Goal: Information Seeking & Learning: Learn about a topic

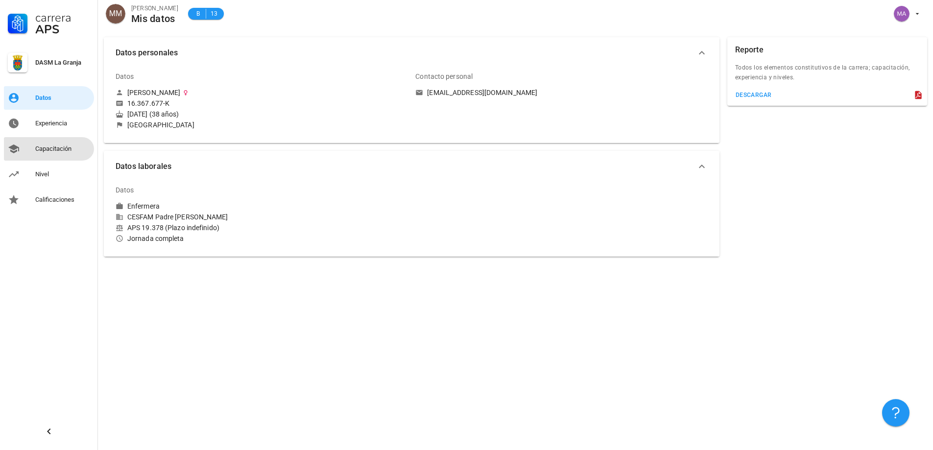
click at [63, 150] on div "Capacitación" at bounding box center [62, 149] width 55 height 8
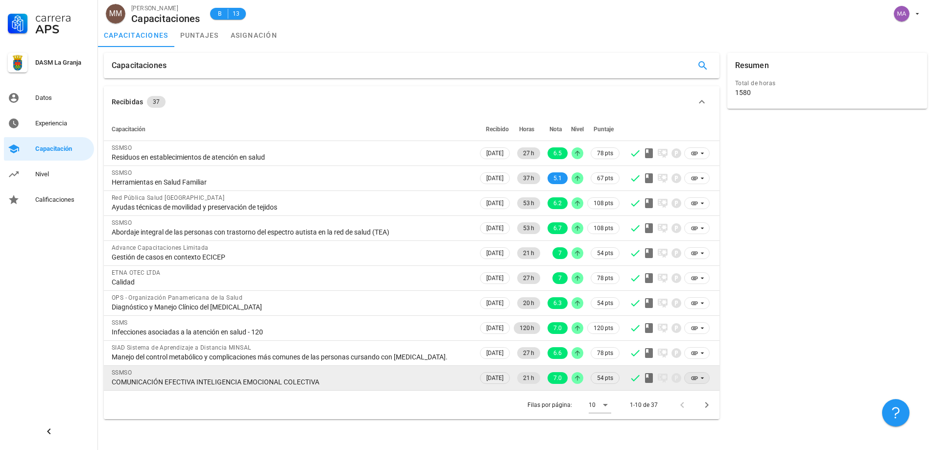
drag, startPoint x: 111, startPoint y: 150, endPoint x: 705, endPoint y: 391, distance: 640.7
click at [705, 390] on tbody "SSMSO Residuos en establecimientos de atención en salud 08/04/2025 27 h 6.5 78 …" at bounding box center [411, 265] width 615 height 249
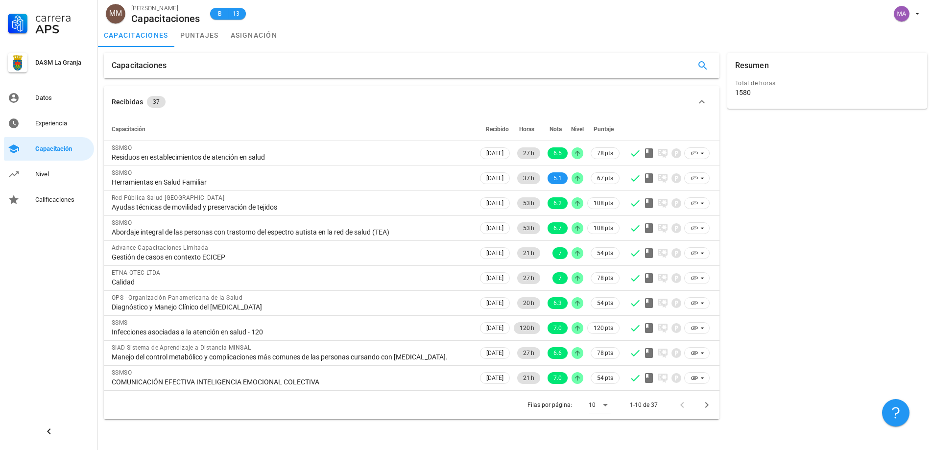
click at [323, 107] on div "Recibidas 37" at bounding box center [406, 102] width 588 height 12
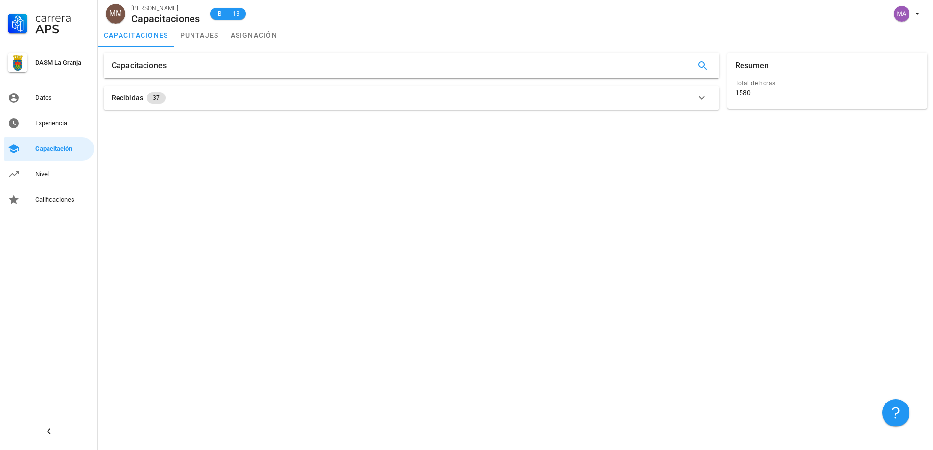
click at [182, 95] on div "Recibidas 37" at bounding box center [406, 98] width 588 height 12
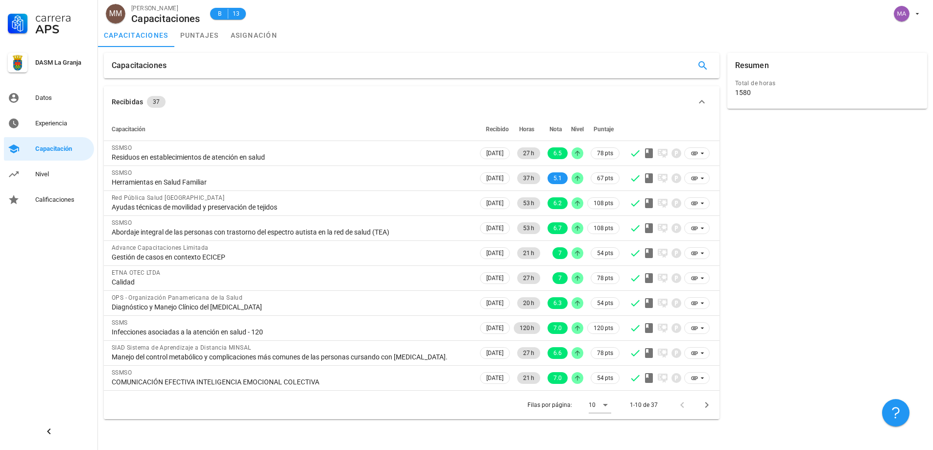
click at [802, 203] on div "Resumen Total de horas 1580" at bounding box center [827, 236] width 208 height 374
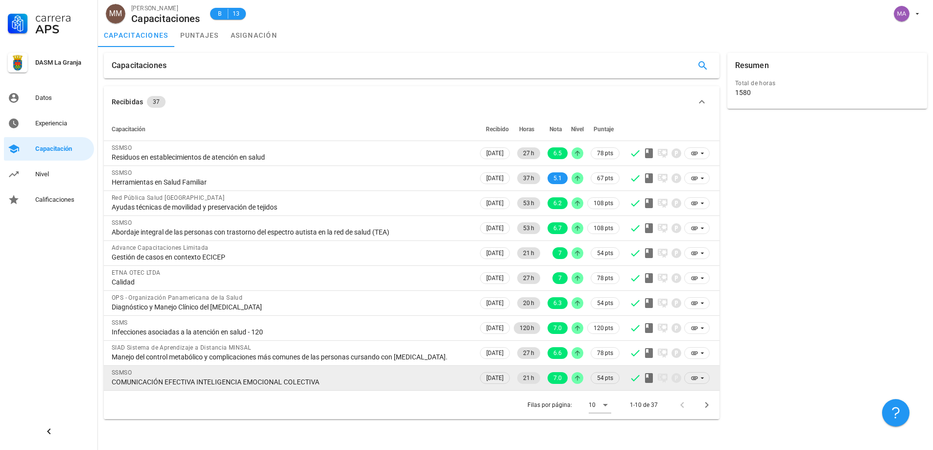
drag, startPoint x: 110, startPoint y: 148, endPoint x: 622, endPoint y: 390, distance: 566.8
click at [620, 389] on tbody "SSMSO Residuos en establecimientos de atención en salud 08/04/2025 27 h 6.5 78 …" at bounding box center [411, 265] width 615 height 249
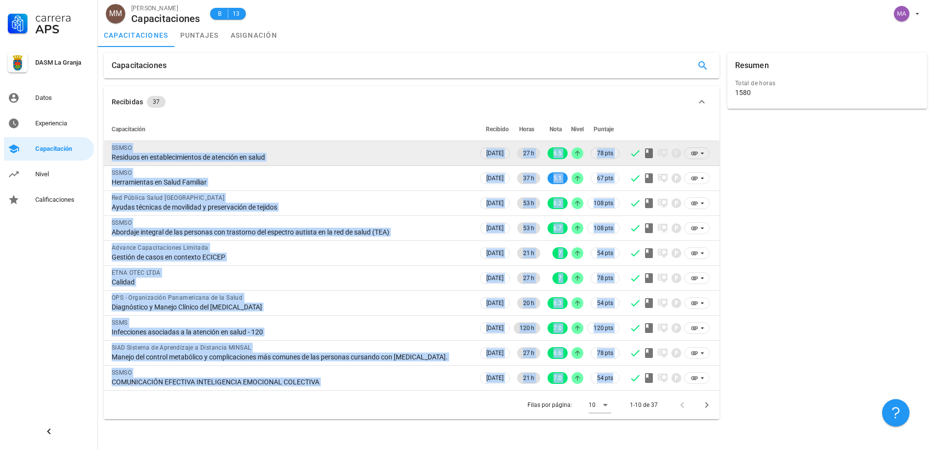
copy tbody "SSMSO Residuos en establecimientos de atención en salud 08/04/2025 27 h 6.5 78 …"
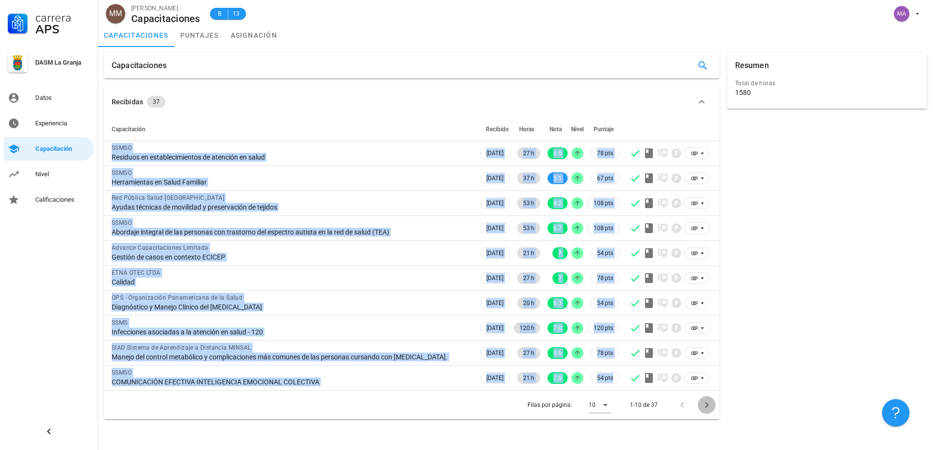
click at [707, 411] on icon "Página siguiente" at bounding box center [707, 405] width 12 height 12
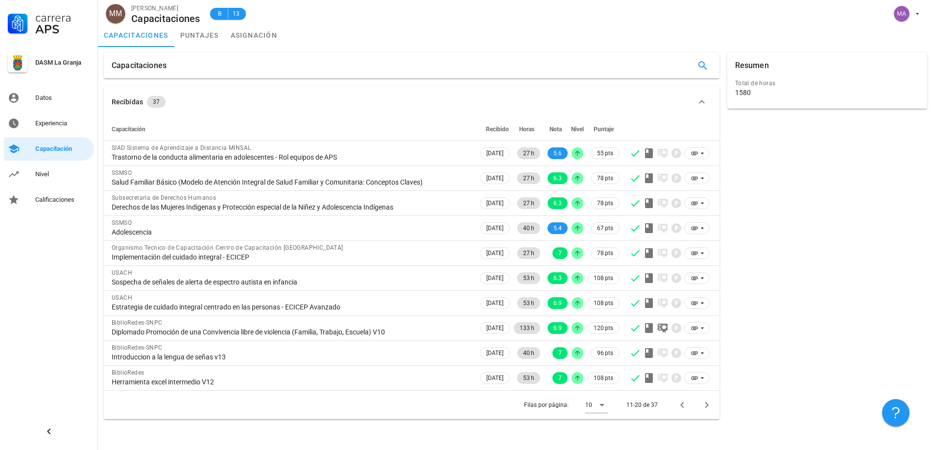
click at [798, 241] on div "Resumen Total de horas 1580" at bounding box center [827, 236] width 208 height 374
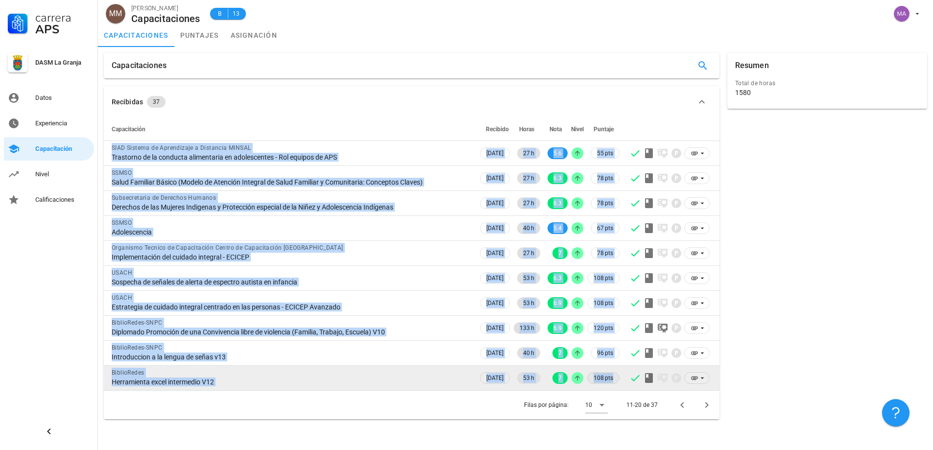
drag, startPoint x: 111, startPoint y: 148, endPoint x: 615, endPoint y: 378, distance: 554.1
click at [615, 378] on tbody "SIAD Sistema de Aprendizaje a Distancia MINSAL Trastorno de la conducta aliment…" at bounding box center [411, 265] width 615 height 249
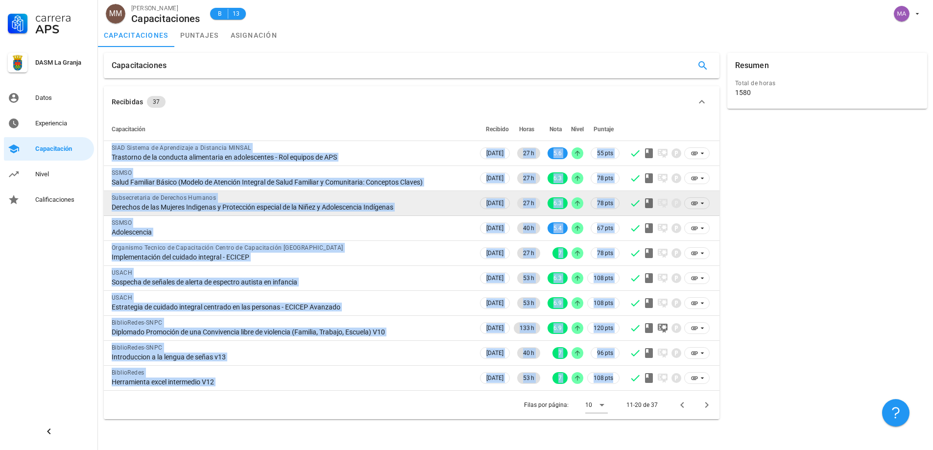
copy tbody "SIAD Sistema de Aprendizaje a Distancia MINSAL Trastorno de la conducta aliment…"
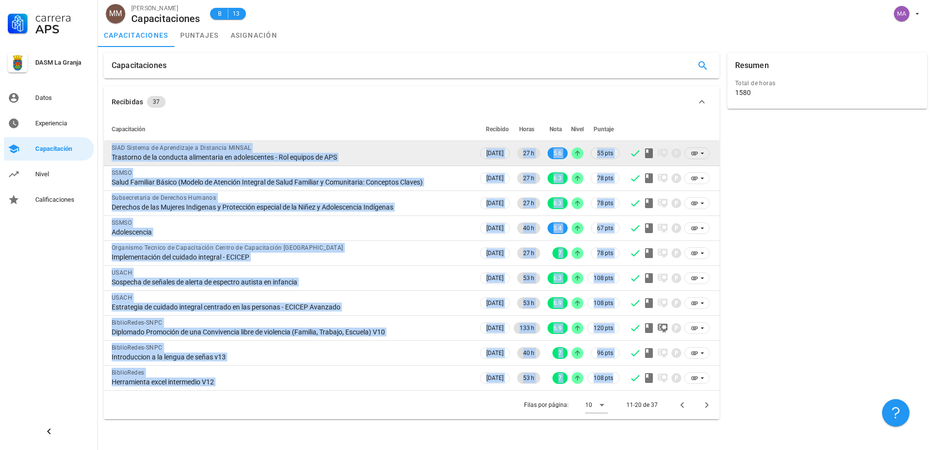
copy tbody "SIAD Sistema de Aprendizaje a Distancia MINSAL Trastorno de la conducta aliment…"
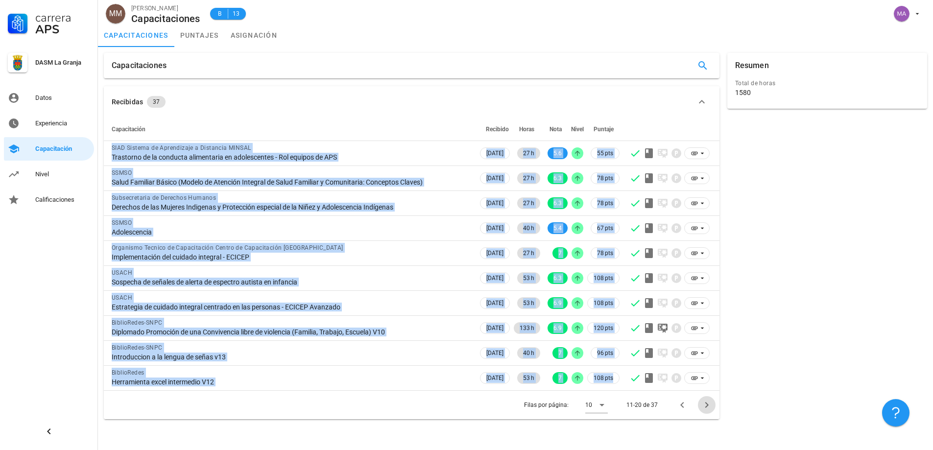
click at [707, 408] on icon "Página siguiente" at bounding box center [707, 405] width 12 height 12
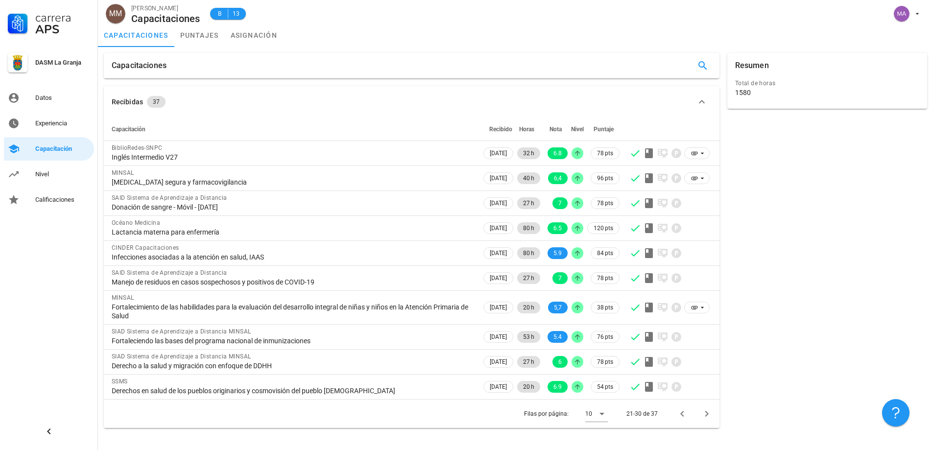
click at [815, 208] on div "Resumen Total de horas 1580" at bounding box center [827, 240] width 208 height 383
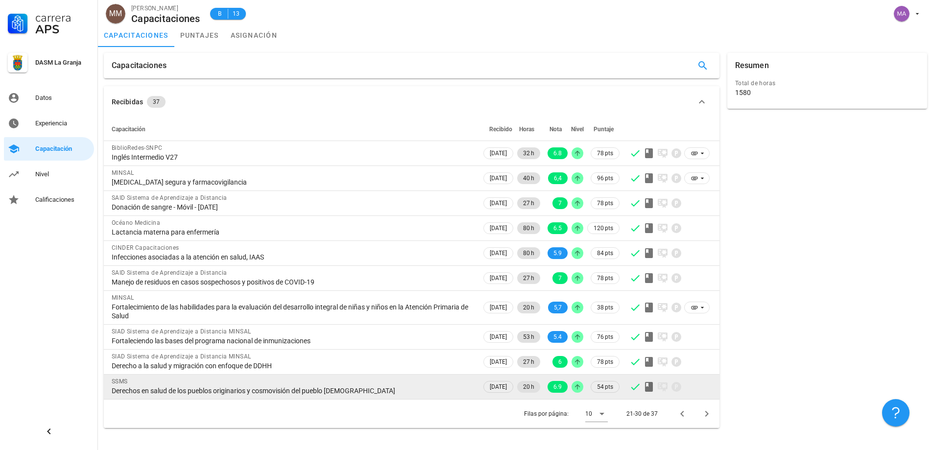
drag, startPoint x: 110, startPoint y: 147, endPoint x: 695, endPoint y: 392, distance: 634.0
click at [695, 392] on tbody "BiblioRedes-SNPC Inglés Intermedio V27 31/08/2023 32 h 6.8 78 pts MINSAL Vacuna…" at bounding box center [411, 270] width 615 height 258
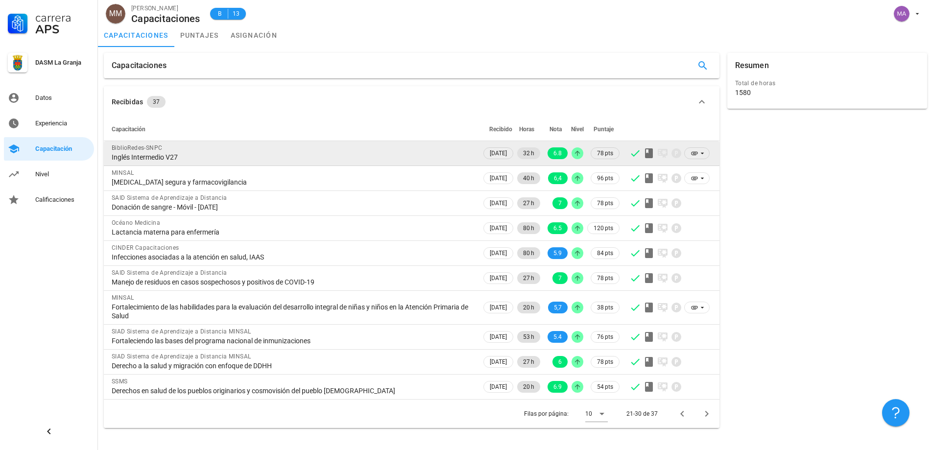
copy table "Capacitación Recibido Horas Nota Nivel Puntaje"
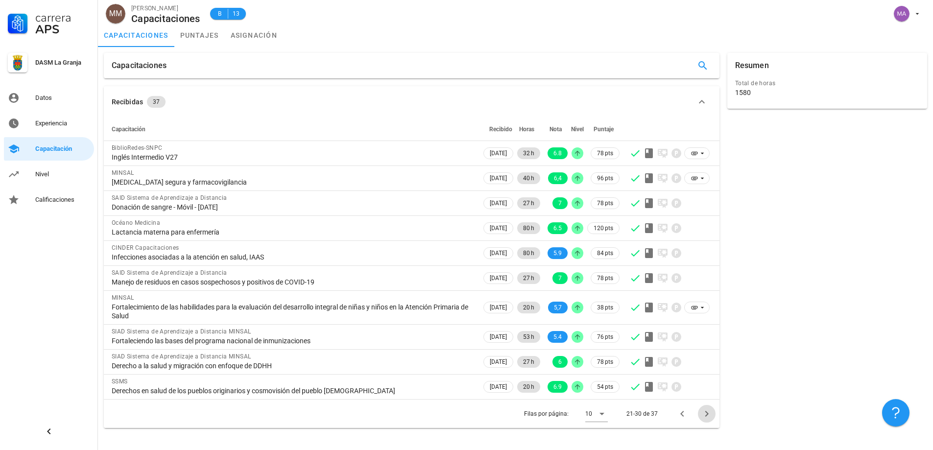
click at [707, 415] on icon "Página siguiente" at bounding box center [707, 414] width 12 height 12
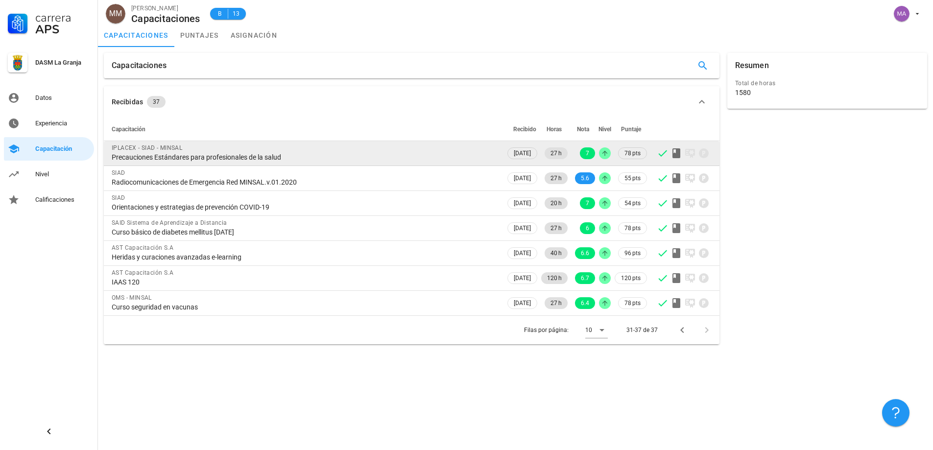
copy table "Capacitación Recibido Horas Nota Nivel Puntaje"
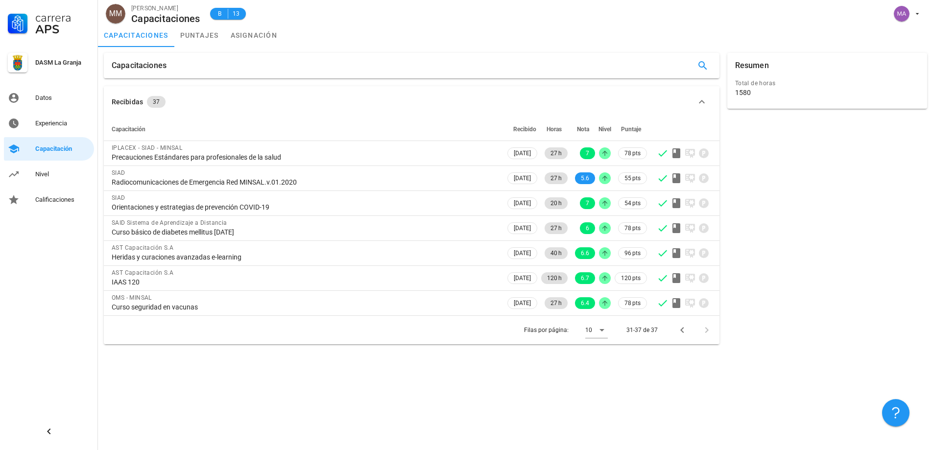
click at [849, 218] on div "Resumen Total de horas 1580" at bounding box center [827, 198] width 208 height 299
click at [40, 100] on div "Datos" at bounding box center [62, 98] width 55 height 8
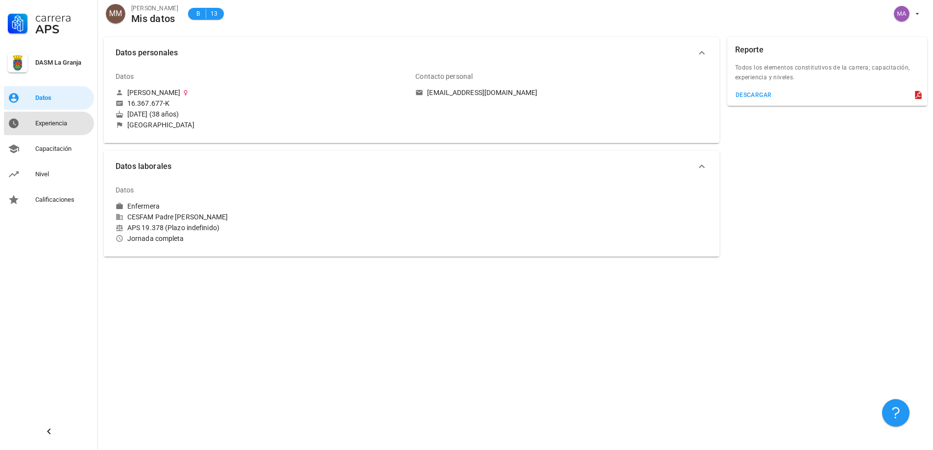
click at [44, 128] on div "Experiencia" at bounding box center [62, 124] width 55 height 16
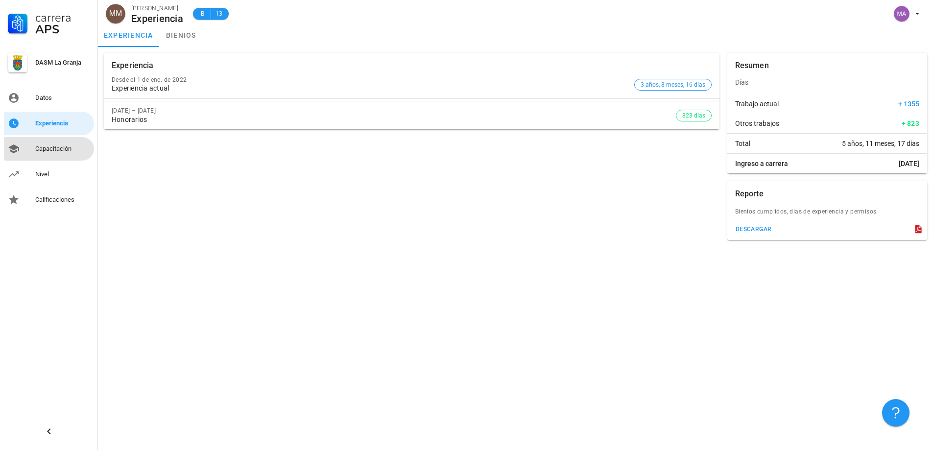
click at [44, 146] on div "Capacitación" at bounding box center [62, 149] width 55 height 8
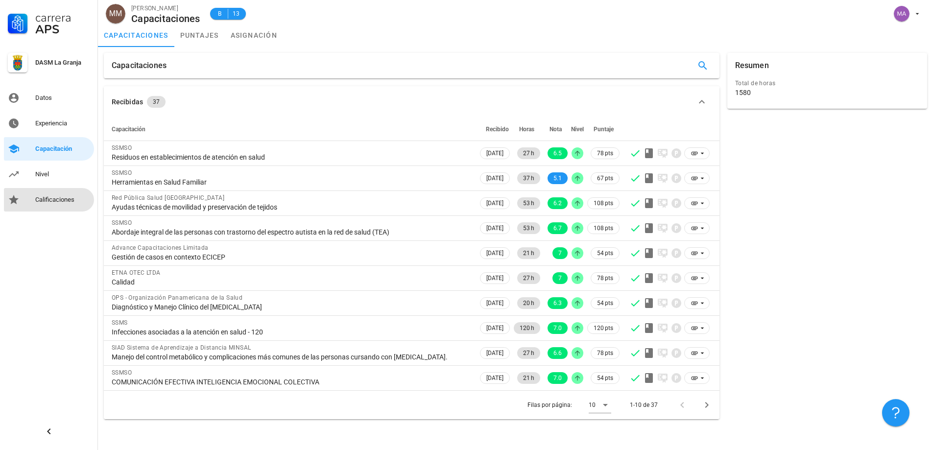
click at [50, 199] on div "Calificaciones" at bounding box center [62, 200] width 55 height 8
